Goal: Task Accomplishment & Management: Manage account settings

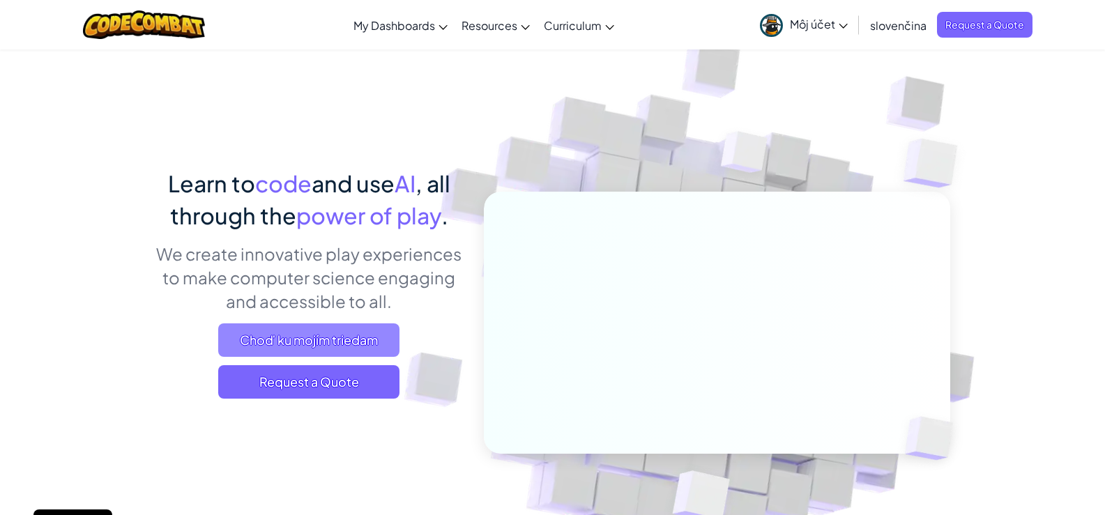
click at [306, 337] on span "Choď ku mojím triedam" at bounding box center [308, 339] width 181 height 33
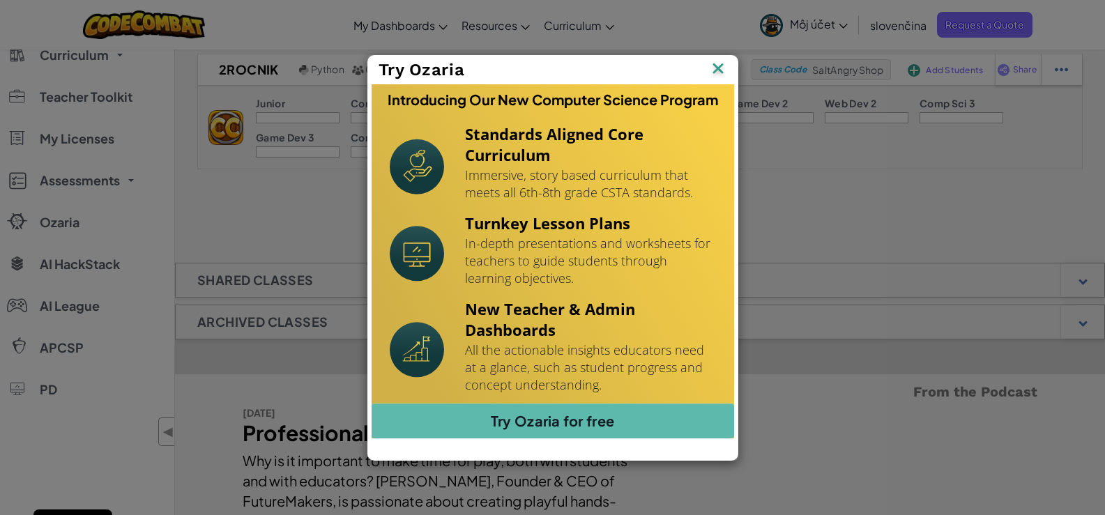
scroll to position [139, 0]
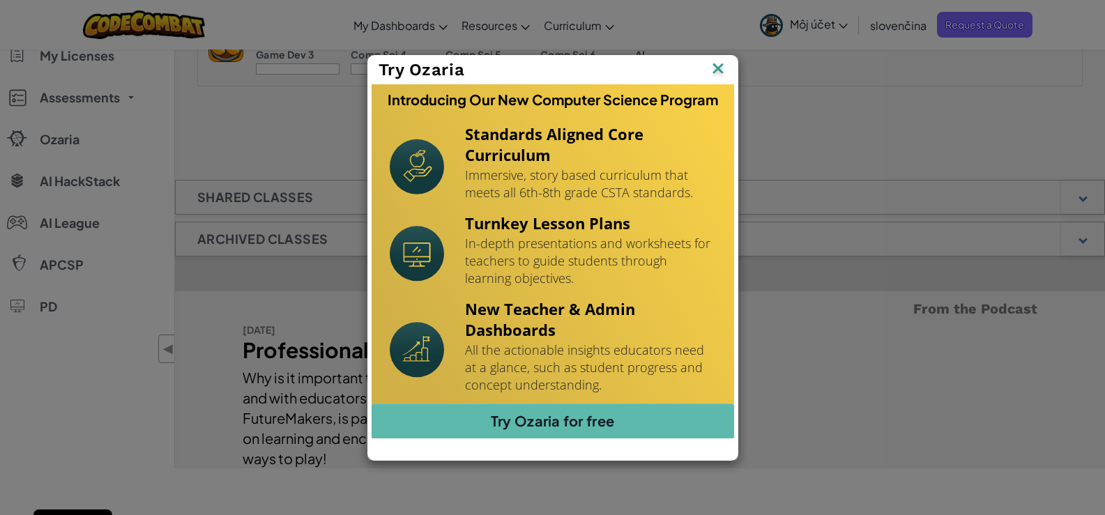
click at [721, 70] on img at bounding box center [718, 69] width 18 height 21
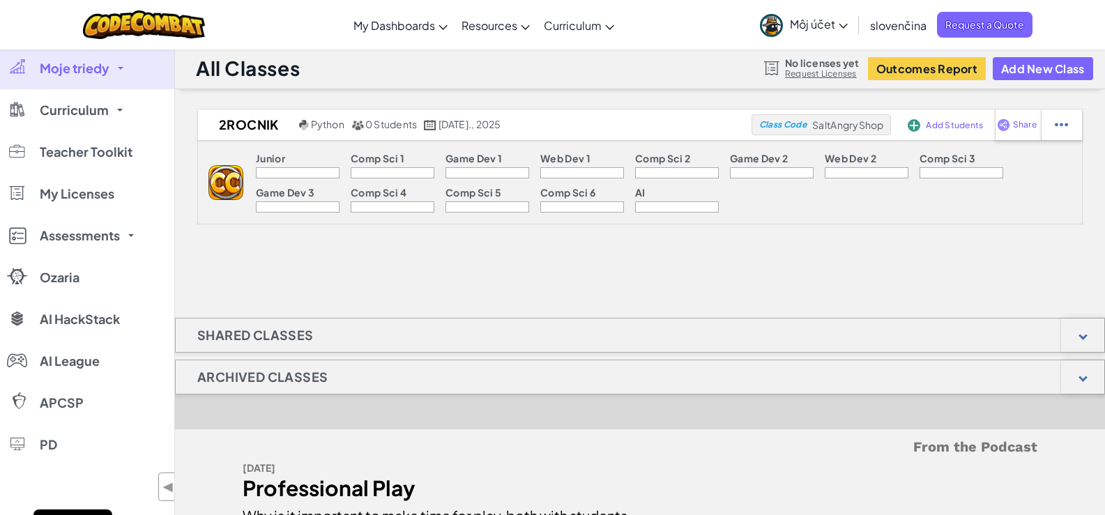
scroll to position [0, 0]
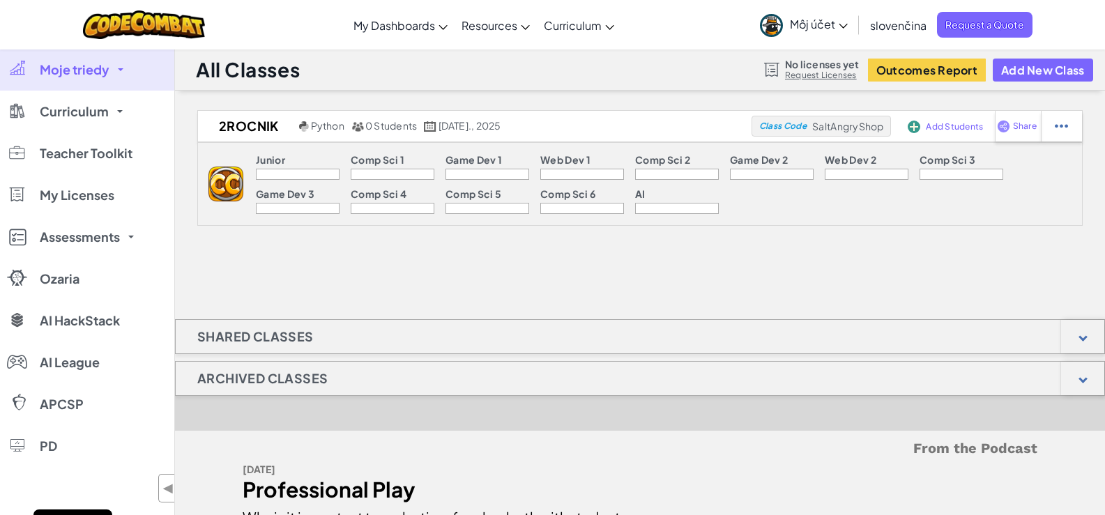
click at [304, 174] on div at bounding box center [298, 174] width 84 height 11
click at [262, 163] on p "Junior" at bounding box center [270, 159] width 29 height 11
click at [1023, 70] on button "Add New Class" at bounding box center [1042, 70] width 100 height 23
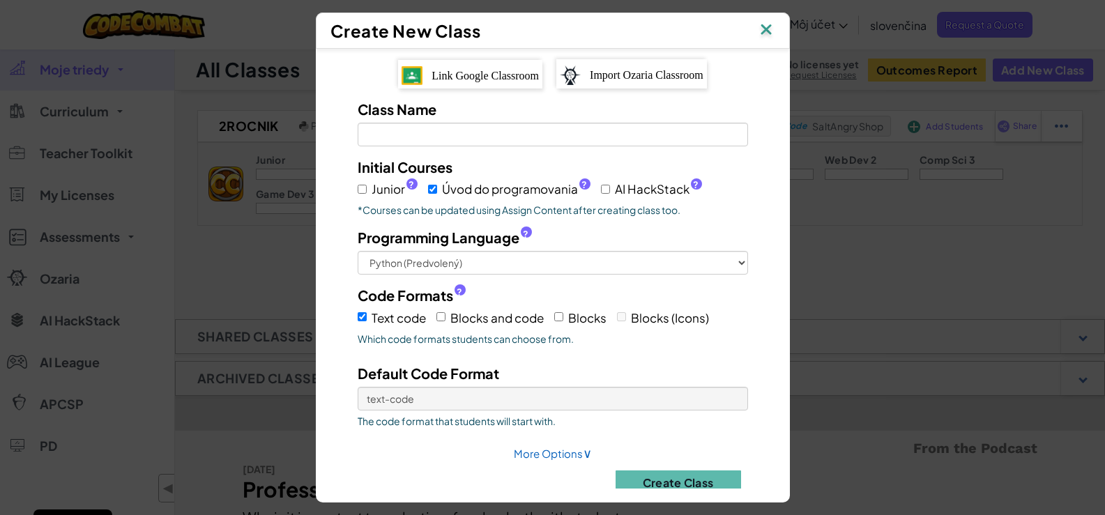
click at [770, 20] on img at bounding box center [766, 30] width 18 height 21
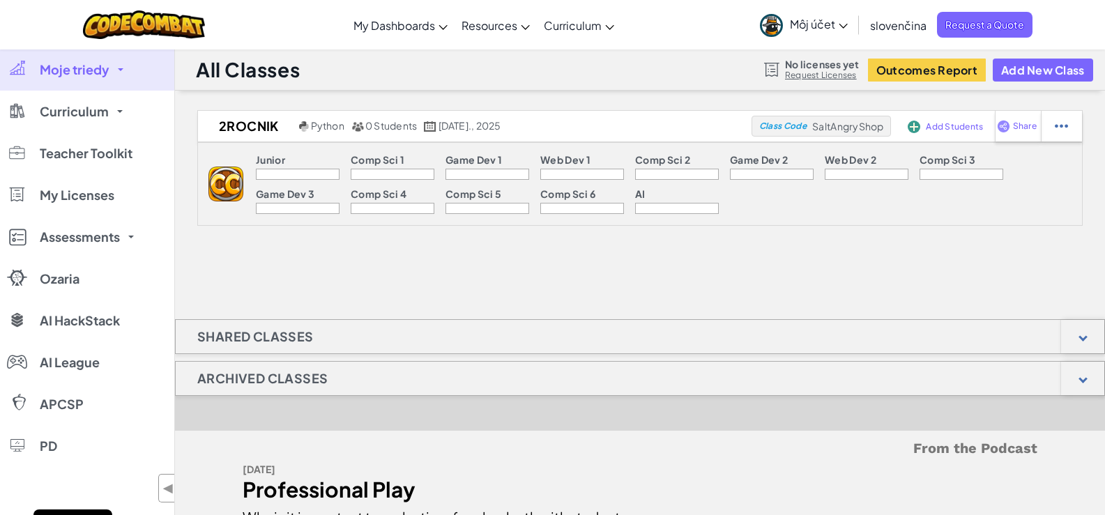
click at [89, 67] on span "Moje triedy" at bounding box center [75, 69] width 70 height 13
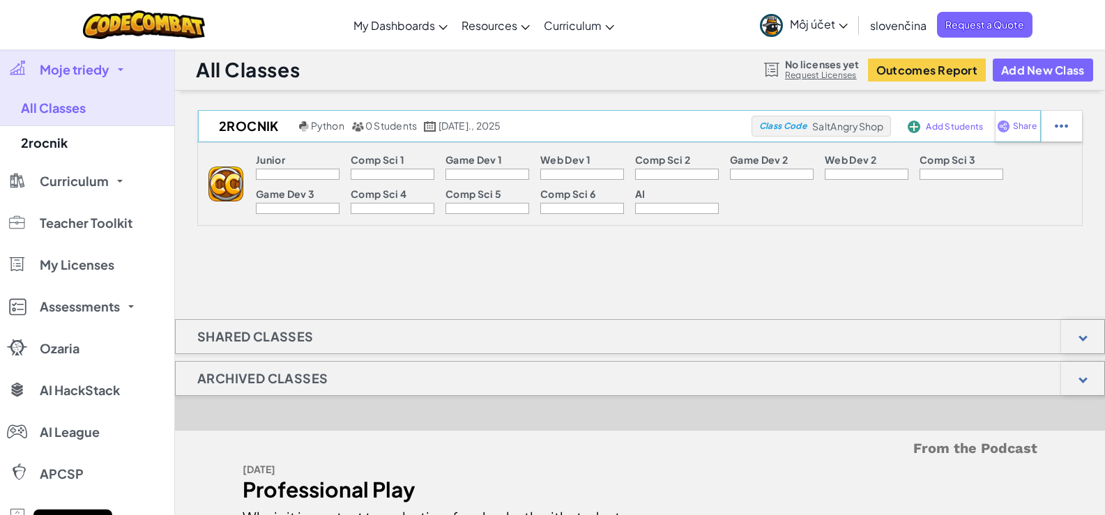
click at [800, 123] on span "Class Code" at bounding box center [782, 126] width 47 height 8
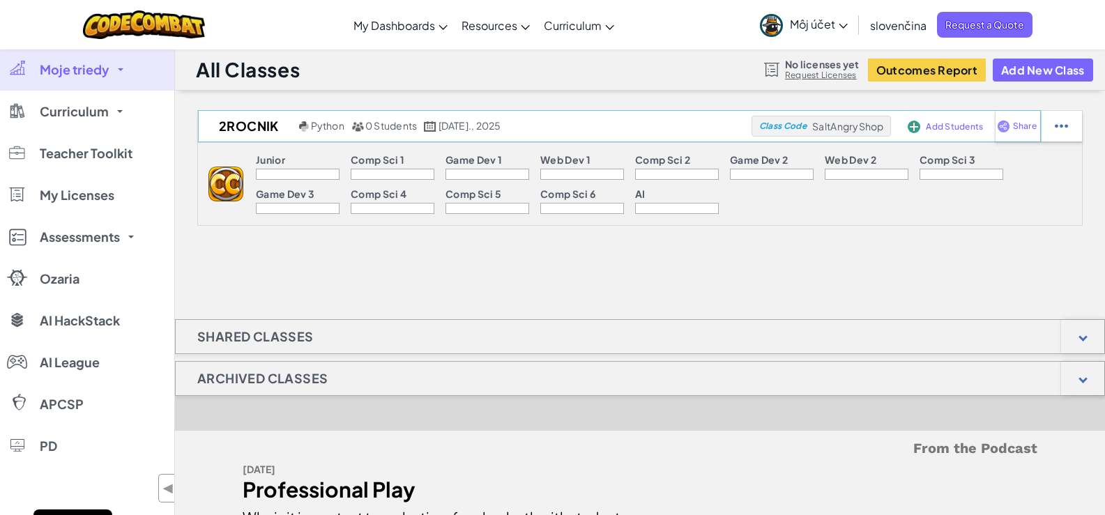
click at [861, 128] on span "SaltAngryShop" at bounding box center [847, 126] width 71 height 13
click at [1054, 123] on img at bounding box center [1060, 126] width 13 height 13
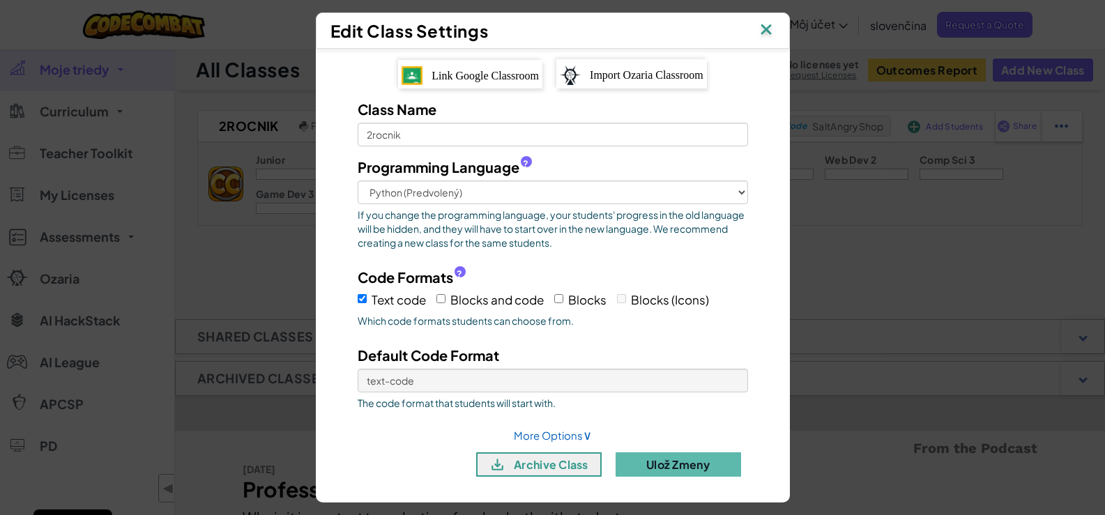
click at [770, 27] on img at bounding box center [766, 30] width 18 height 21
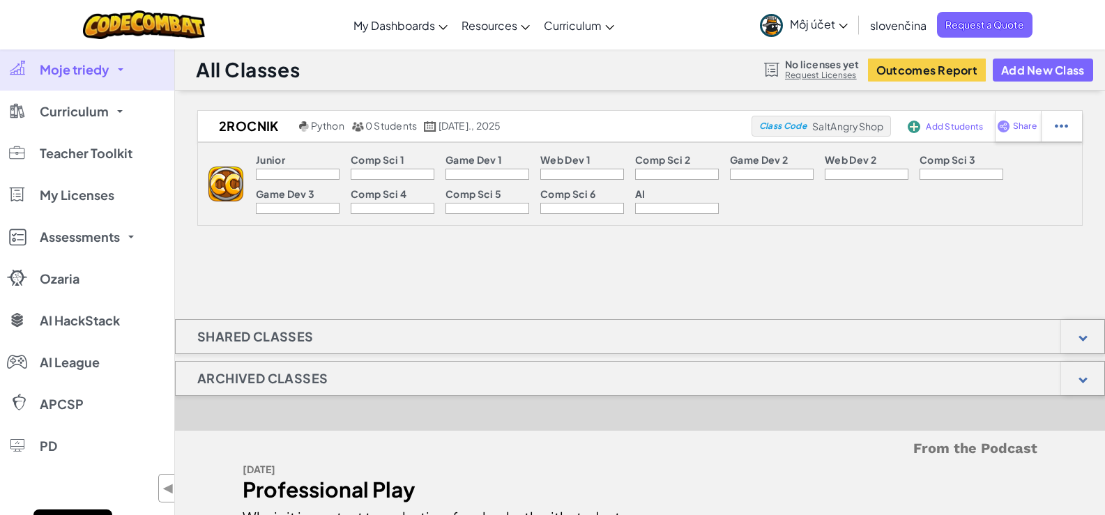
click at [833, 24] on span "Môj účet" at bounding box center [819, 24] width 58 height 15
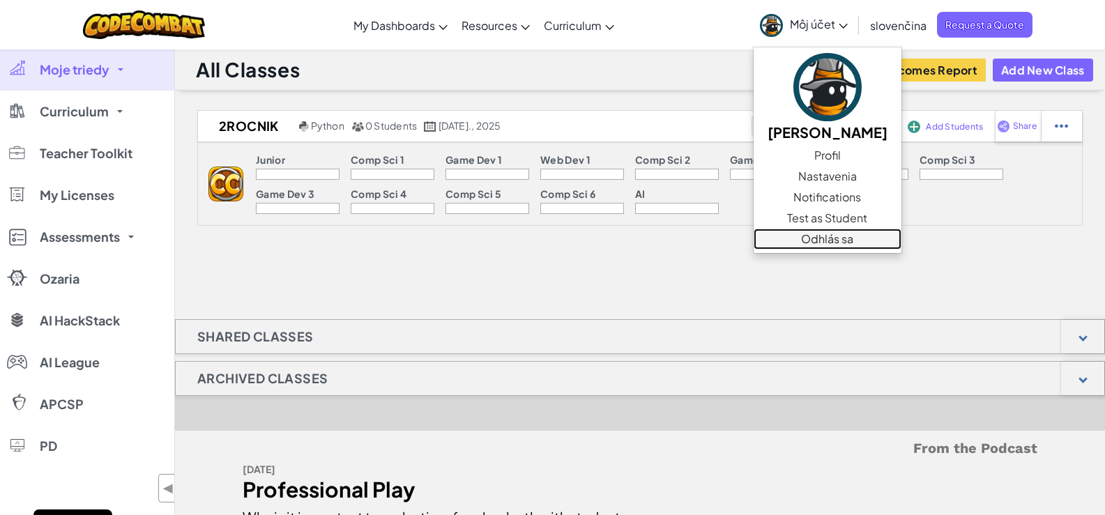
click at [815, 233] on link "Odhlás sa" at bounding box center [827, 239] width 148 height 21
